Goal: Task Accomplishment & Management: Use online tool/utility

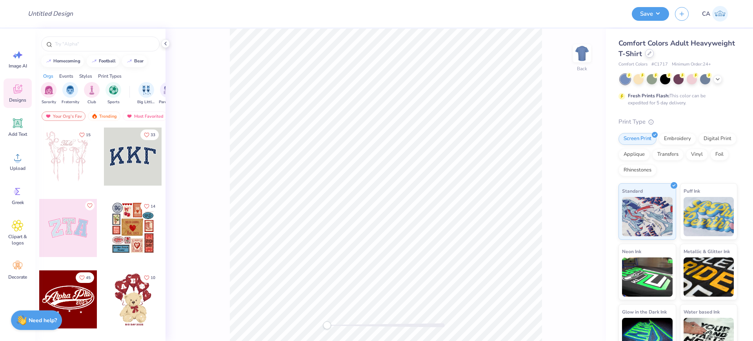
click at [692, 57] on div "Comfort Colors Adult Heavyweight T-Shirt" at bounding box center [677, 48] width 119 height 21
click at [651, 54] on icon at bounding box center [649, 53] width 4 height 4
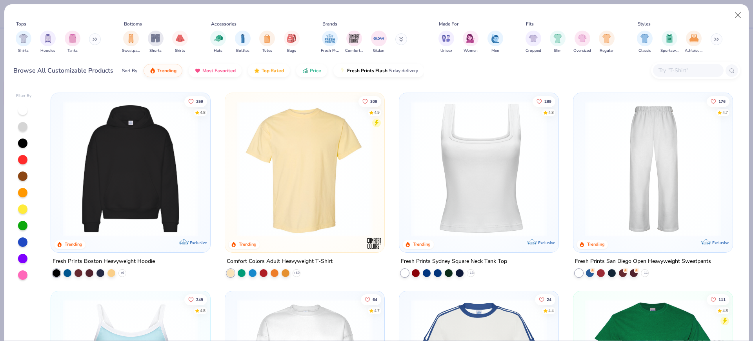
scroll to position [294, 0]
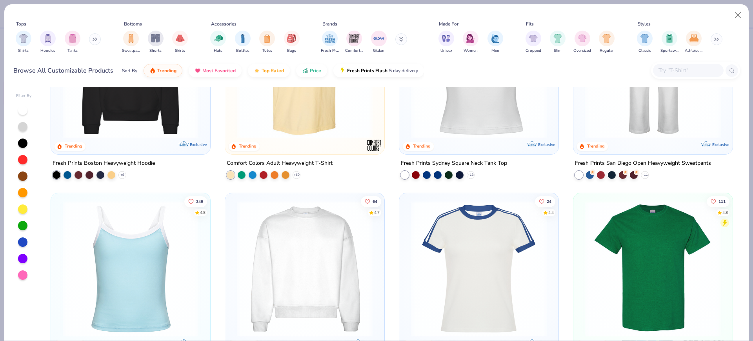
click at [465, 267] on img at bounding box center [478, 268] width 143 height 136
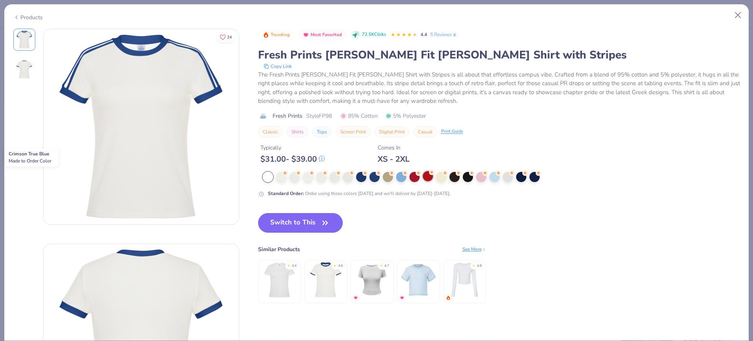
click at [425, 180] on div at bounding box center [428, 176] width 10 height 10
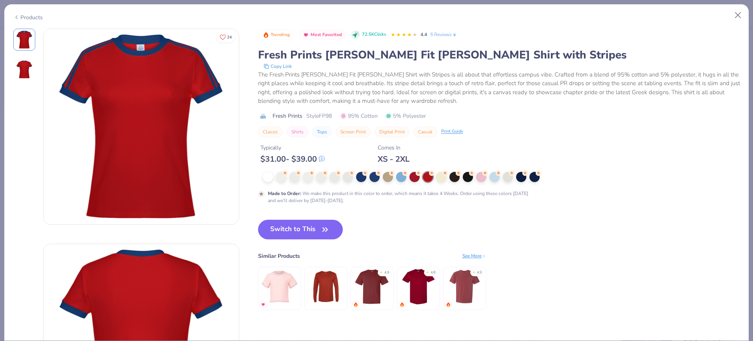
click at [323, 116] on span "Style FP98" at bounding box center [318, 116] width 25 height 8
copy span "FP98"
click at [316, 233] on button "Switch to This" at bounding box center [300, 230] width 85 height 20
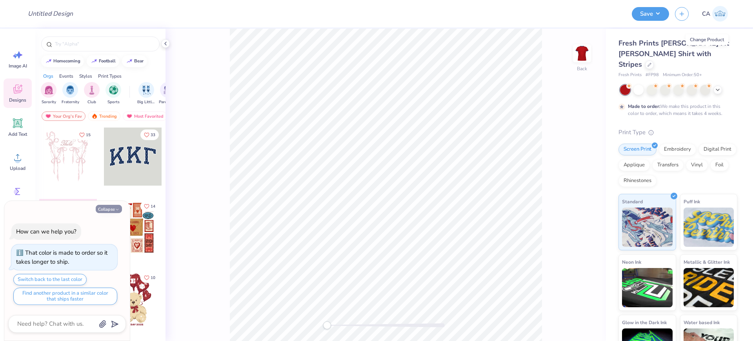
click at [99, 210] on button "Collapse" at bounding box center [109, 209] width 26 height 8
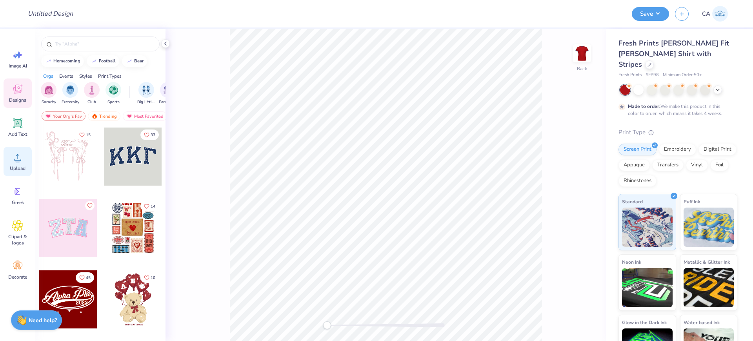
click at [22, 166] on span "Upload" at bounding box center [18, 168] width 16 height 6
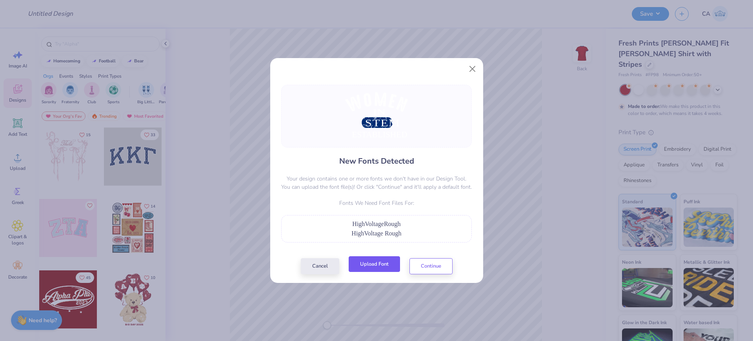
click at [367, 267] on button "Upload Font" at bounding box center [373, 264] width 51 height 16
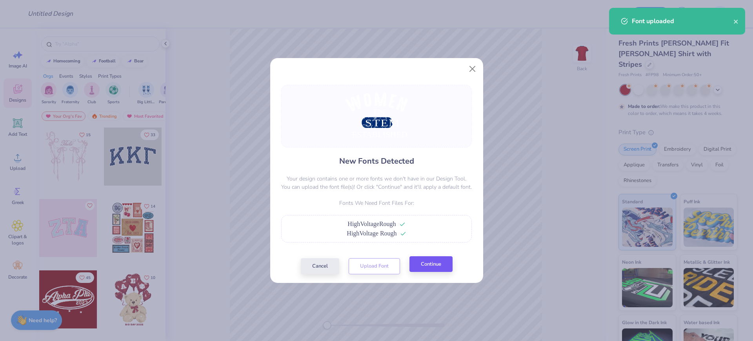
drag, startPoint x: 414, startPoint y: 255, endPoint x: 416, endPoint y: 263, distance: 8.6
click at [414, 255] on div "New Fonts Detected Your design contains one or more fonts we don't have in our …" at bounding box center [376, 179] width 195 height 189
click at [417, 265] on button "Continue" at bounding box center [430, 264] width 43 height 16
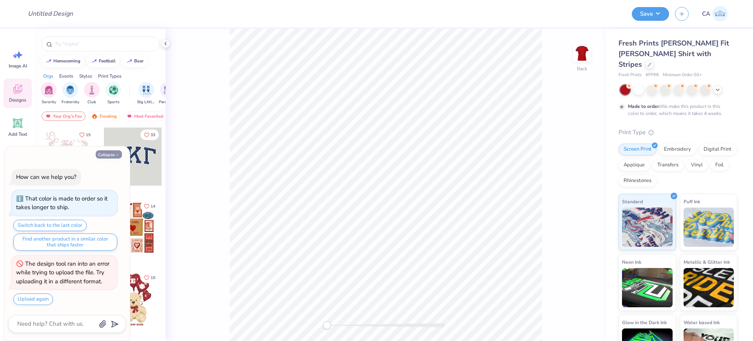
click at [106, 153] on button "Collapse" at bounding box center [109, 154] width 26 height 8
type textarea "x"
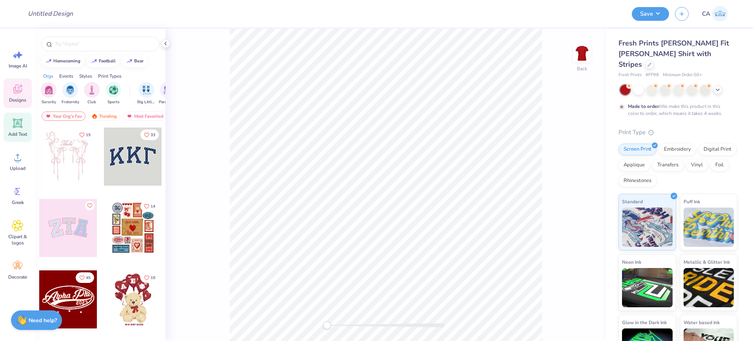
click at [15, 131] on span "Add Text" at bounding box center [17, 134] width 19 height 6
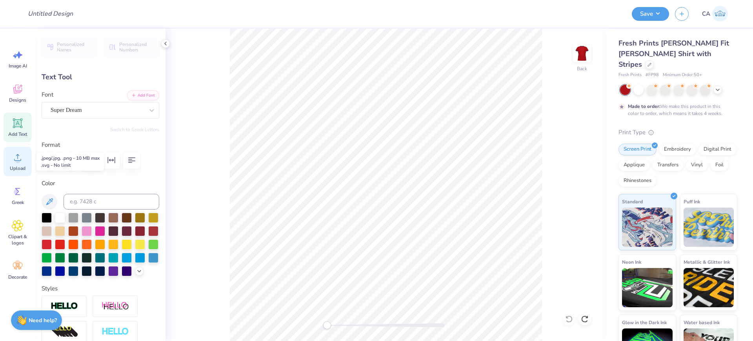
click at [20, 169] on span "Upload" at bounding box center [18, 168] width 16 height 6
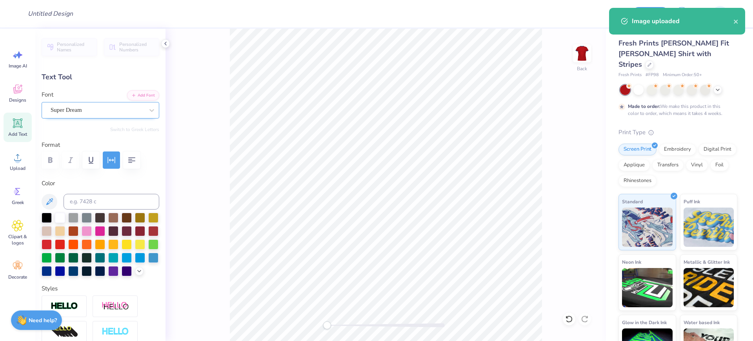
click at [78, 103] on div "Super Dream" at bounding box center [101, 110] width 118 height 16
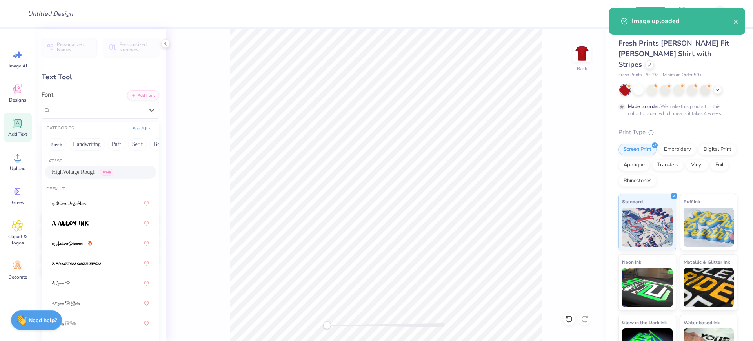
click at [75, 174] on span "HighVoltage Rough" at bounding box center [74, 172] width 44 height 8
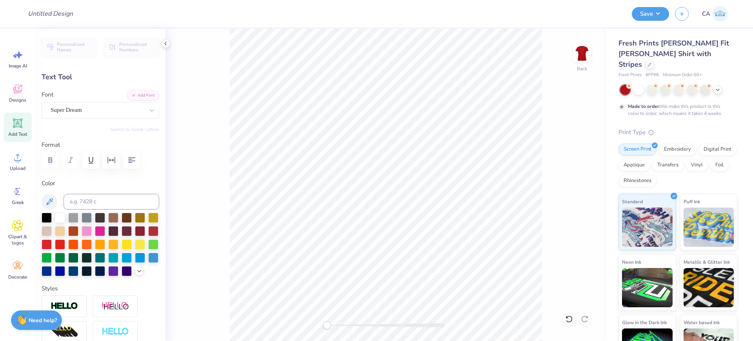
type input "10.75"
type input "0.89"
type input "12.36"
click at [63, 108] on div "Super Dream" at bounding box center [97, 110] width 95 height 12
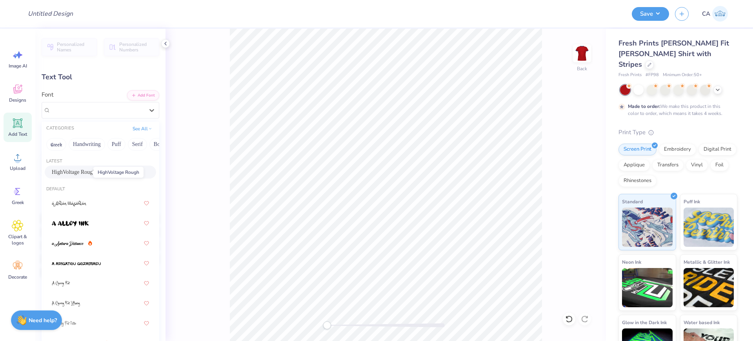
click at [70, 172] on span "HighVoltage Rough" at bounding box center [74, 172] width 44 height 8
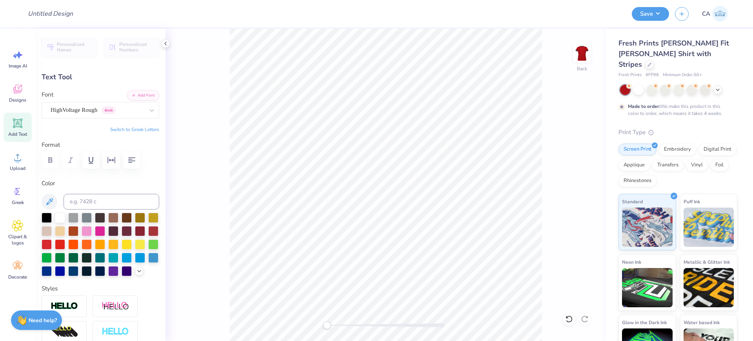
type input "1.69"
type input "0.48"
type input "9.40"
click at [84, 115] on div "Super Dream" at bounding box center [97, 110] width 95 height 12
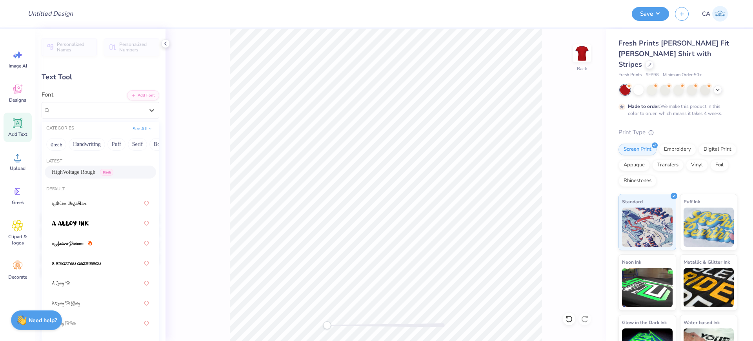
click at [62, 170] on span "HighVoltage Rough" at bounding box center [74, 172] width 44 height 8
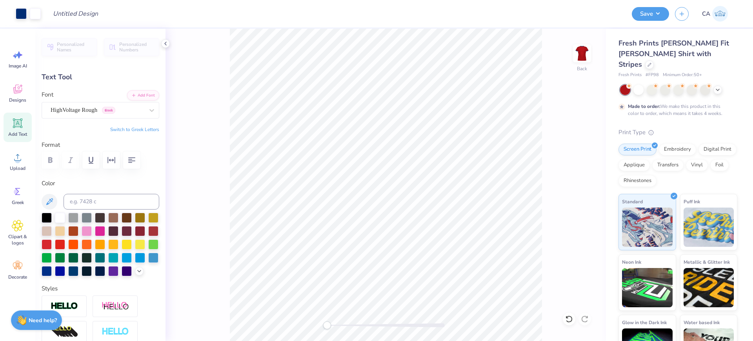
type input "3.30"
type input "1.15"
type input "10.68"
type input "7.36"
type input "0.94"
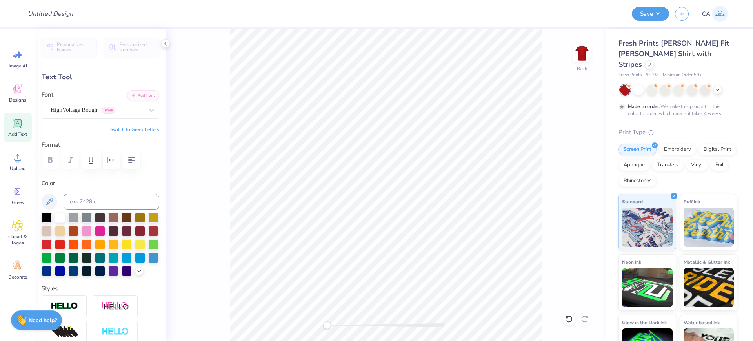
type input "12.42"
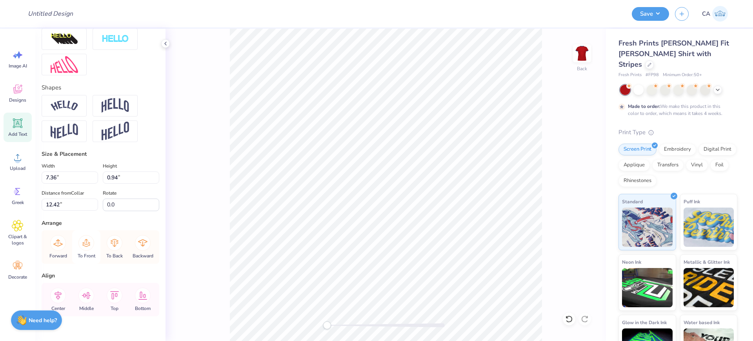
scroll to position [320, 0]
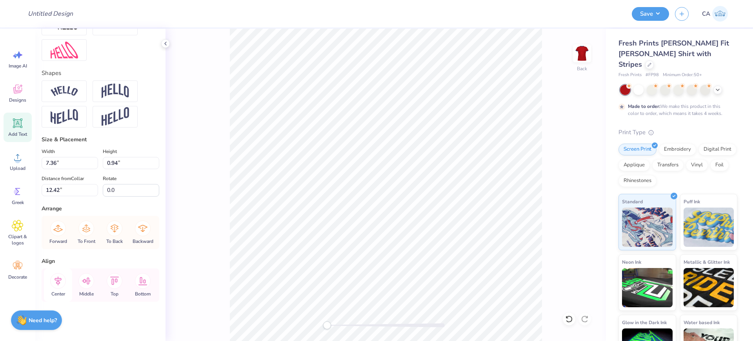
click at [56, 280] on icon at bounding box center [58, 281] width 16 height 16
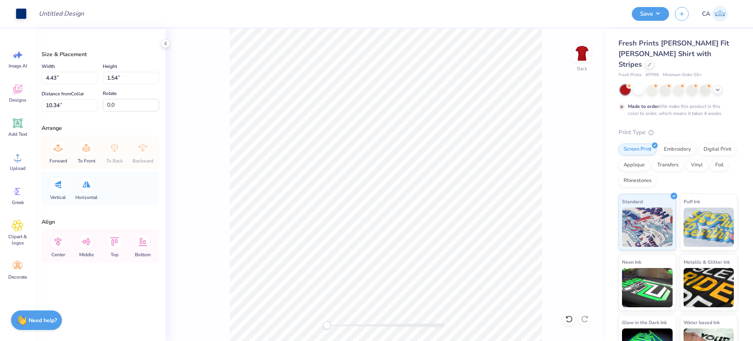
type input "9.03"
type input "5.12"
type input "6.75"
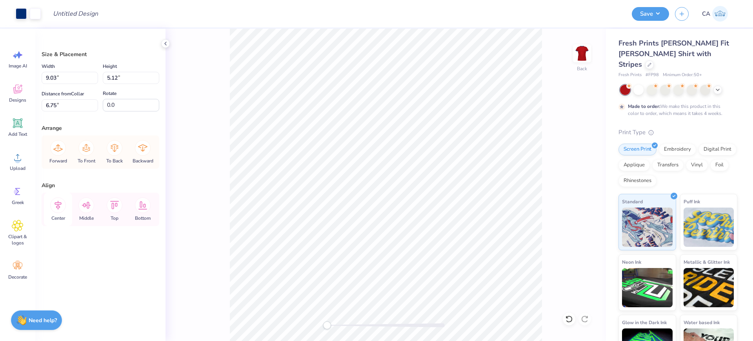
click at [60, 210] on icon at bounding box center [58, 205] width 16 height 16
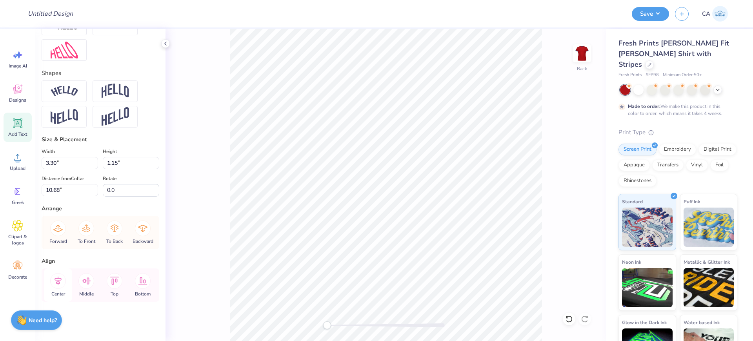
click at [60, 281] on icon at bounding box center [57, 280] width 7 height 9
type input "1.06"
type input "0.84"
type input "9.26"
click at [61, 278] on icon at bounding box center [57, 280] width 7 height 9
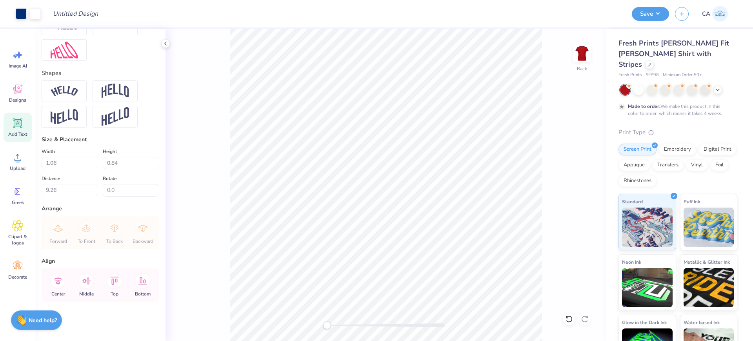
click at [356, 323] on div at bounding box center [386, 325] width 118 height 4
drag, startPoint x: 61, startPoint y: 278, endPoint x: 137, endPoint y: 287, distance: 76.6
click at [60, 277] on icon at bounding box center [58, 281] width 16 height 16
type input "3.30"
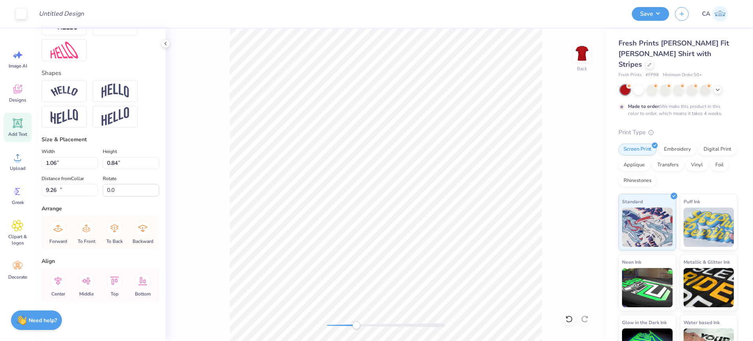
type input "1.15"
type input "10.68"
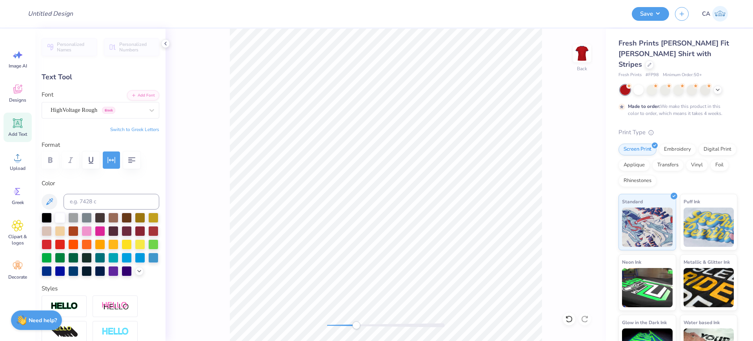
click at [381, 328] on div at bounding box center [386, 325] width 118 height 8
click at [343, 319] on div "Back" at bounding box center [385, 185] width 440 height 312
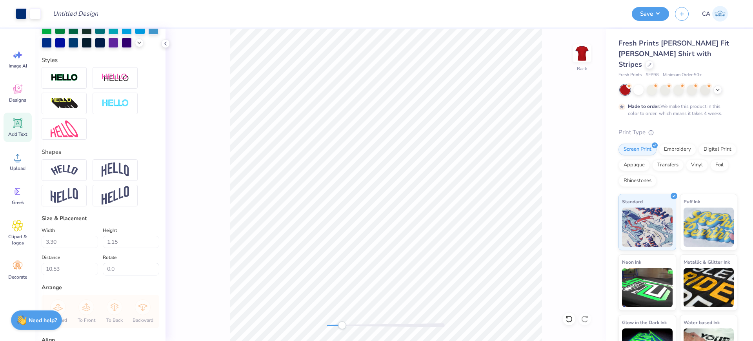
scroll to position [245, 0]
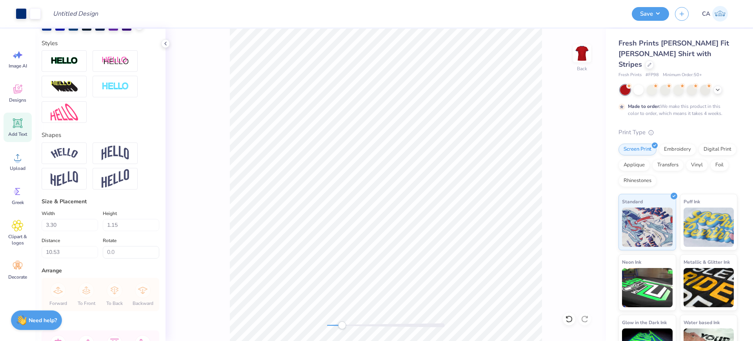
type input "1.06"
type input "0.84"
type input "9.26"
type input "7.36"
type input "0.94"
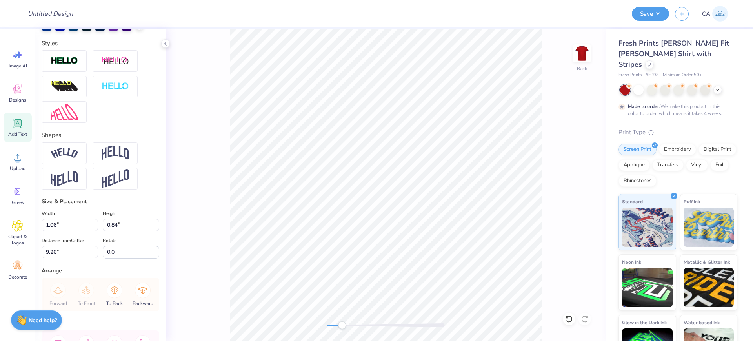
type input "12.42"
click at [318, 318] on div "Back" at bounding box center [385, 185] width 440 height 312
drag, startPoint x: 345, startPoint y: 326, endPoint x: 507, endPoint y: 348, distance: 164.2
click at [507, 340] on html "Art colors Design Title Save CA Image AI Designs Add Text Upload Greek Clipart …" at bounding box center [376, 170] width 753 height 341
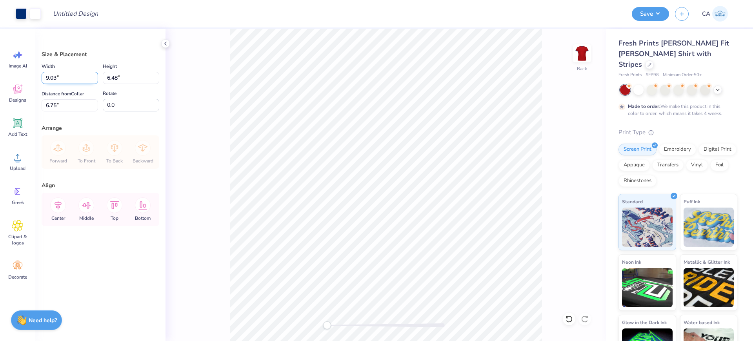
click at [53, 82] on input "9.03" at bounding box center [70, 78] width 56 height 12
type input "7.00"
type input "5.02"
click at [70, 105] on input "7.48" at bounding box center [70, 105] width 56 height 12
click at [83, 105] on input "2.00" at bounding box center [70, 105] width 56 height 12
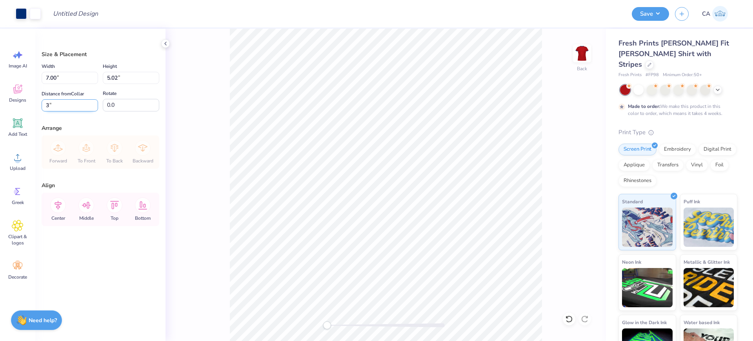
type input "3.00"
drag, startPoint x: 77, startPoint y: 74, endPoint x: -46, endPoint y: 81, distance: 123.3
click at [0, 81] on html "Art colors Design Title Save CA Image AI Designs Add Text Upload Greek Clipart …" at bounding box center [376, 170] width 753 height 341
type input "8.00"
type input "5.74"
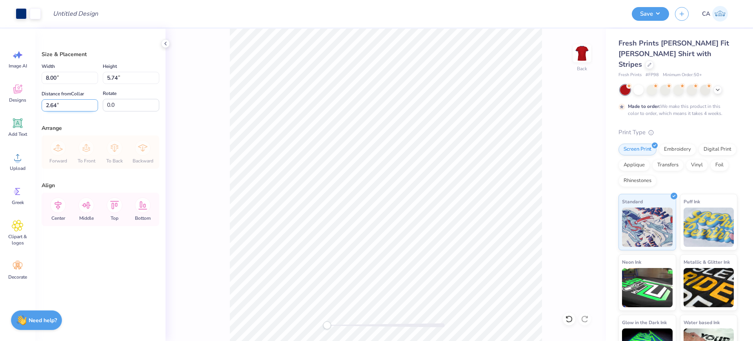
click at [57, 108] on input "2.64" at bounding box center [70, 105] width 56 height 12
type input "2.00"
click at [82, 105] on input "2.00" at bounding box center [70, 105] width 56 height 12
type input "3.00"
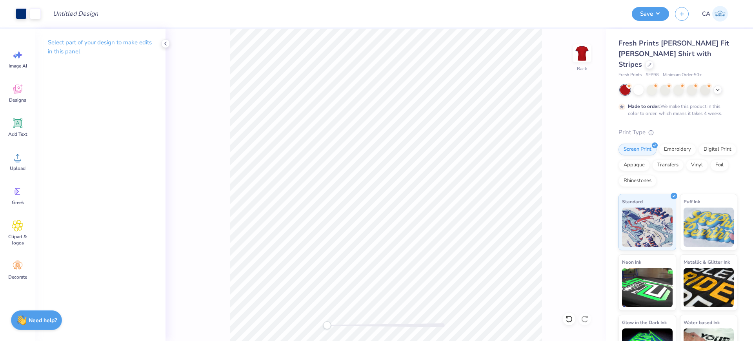
click at [303, 318] on div "Back" at bounding box center [385, 185] width 440 height 312
click at [59, 16] on input "Design Title" at bounding box center [85, 14] width 77 height 16
paste input "FPS240589"
type input "FPS240589"
click at [635, 20] on div "Save" at bounding box center [649, 14] width 37 height 14
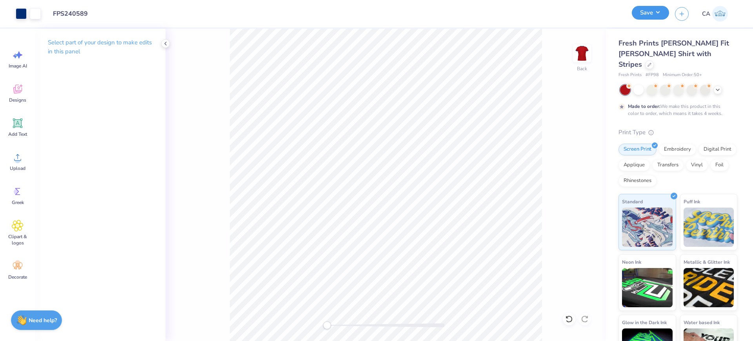
click at [641, 15] on button "Save" at bounding box center [649, 13] width 37 height 14
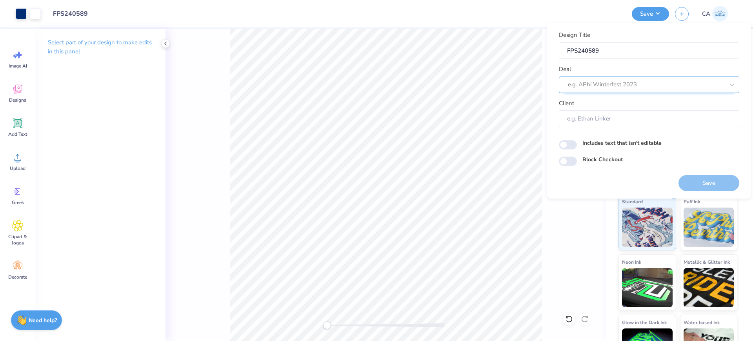
click at [623, 90] on div "e.g. APhi Winterfest 2023" at bounding box center [646, 84] width 158 height 12
click at [631, 106] on div "Design Tool Gallery" at bounding box center [649, 105] width 174 height 13
type input "design tool gall"
type input "Design Tool Gallery User"
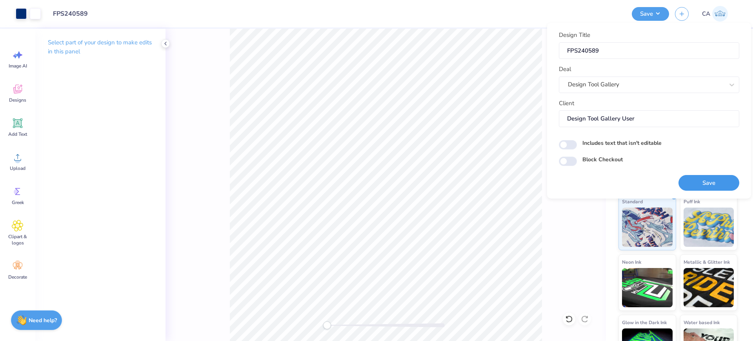
click at [699, 185] on button "Save" at bounding box center [708, 183] width 61 height 16
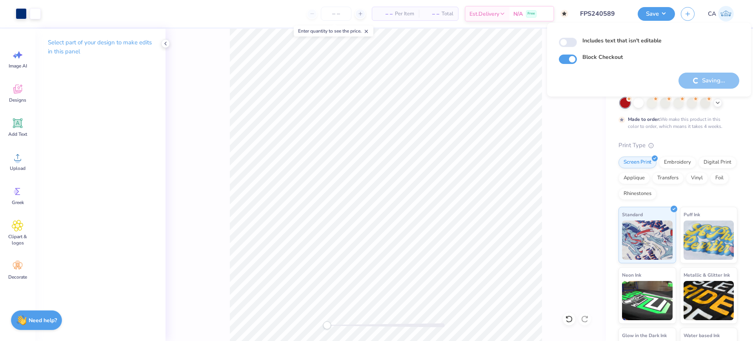
checkbox input "true"
